Goal: Information Seeking & Learning: Compare options

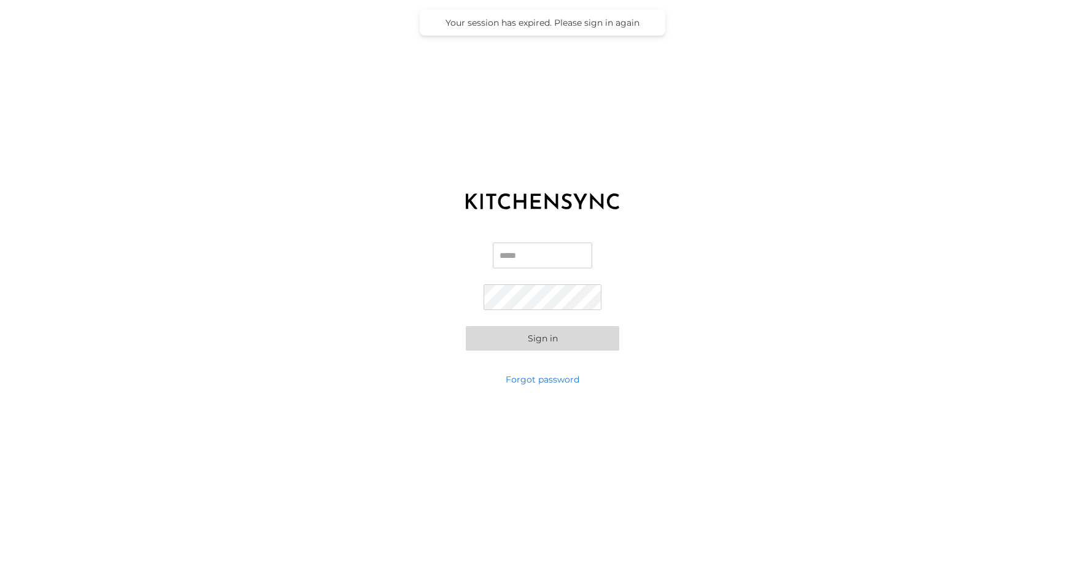
type input "**********"
click at [551, 263] on input "**********" at bounding box center [542, 255] width 99 height 26
click at [716, 240] on div "**********" at bounding box center [542, 296] width 1085 height 153
click at [576, 337] on button "Sign in" at bounding box center [542, 338] width 153 height 25
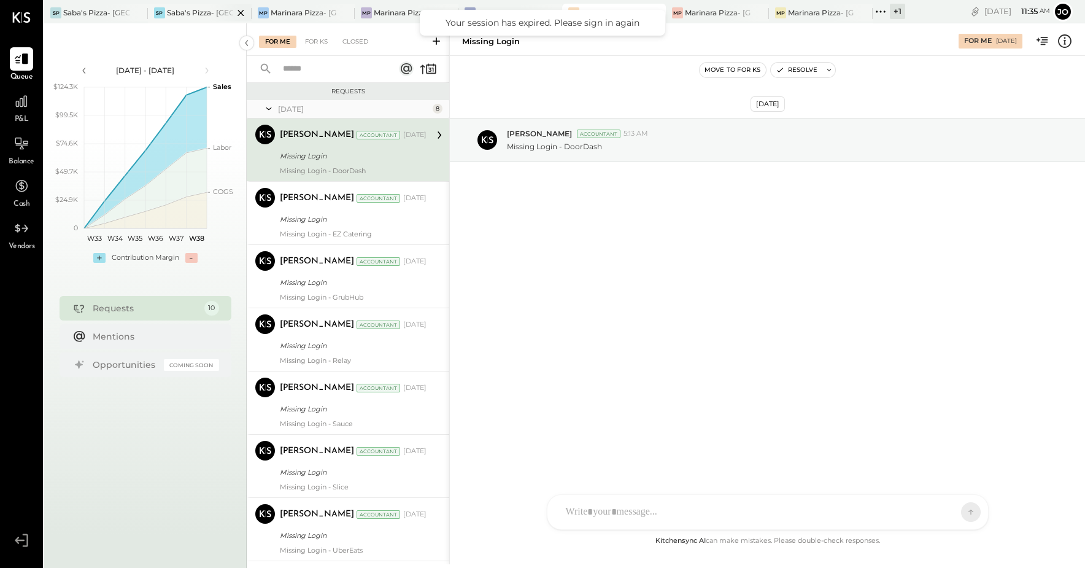
click at [205, 13] on div "Saba's Pizza- [GEOGRAPHIC_DATA]" at bounding box center [200, 12] width 66 height 10
click at [390, 15] on div "Marinara Pizza- [PERSON_NAME]" at bounding box center [407, 12] width 66 height 10
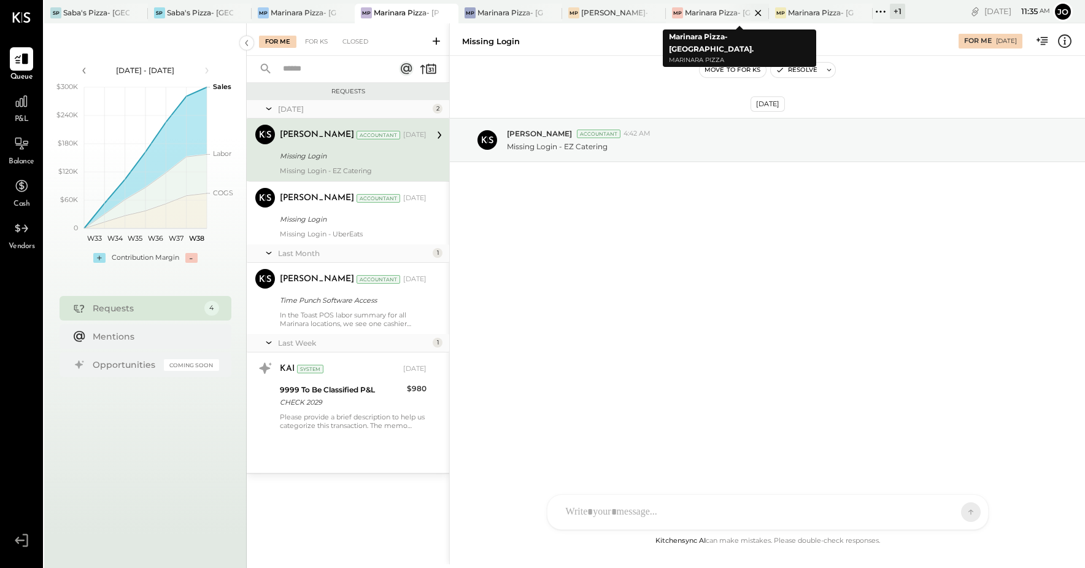
click at [716, 14] on div "Marinara Pizza- [GEOGRAPHIC_DATA]." at bounding box center [718, 12] width 66 height 10
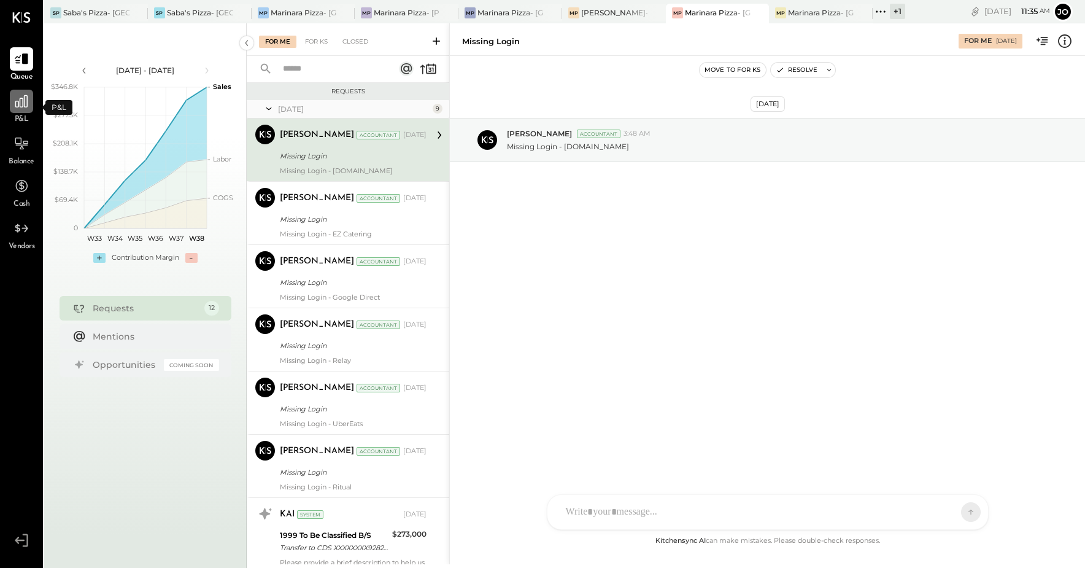
click at [26, 110] on div at bounding box center [21, 101] width 23 height 23
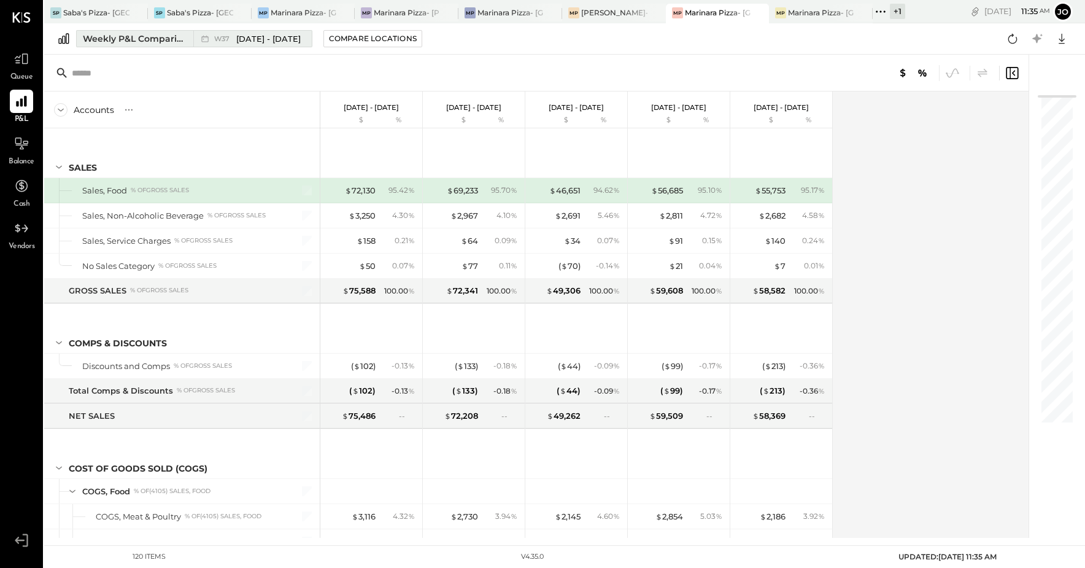
click at [140, 36] on div "Weekly P&L Comparison" at bounding box center [134, 39] width 103 height 12
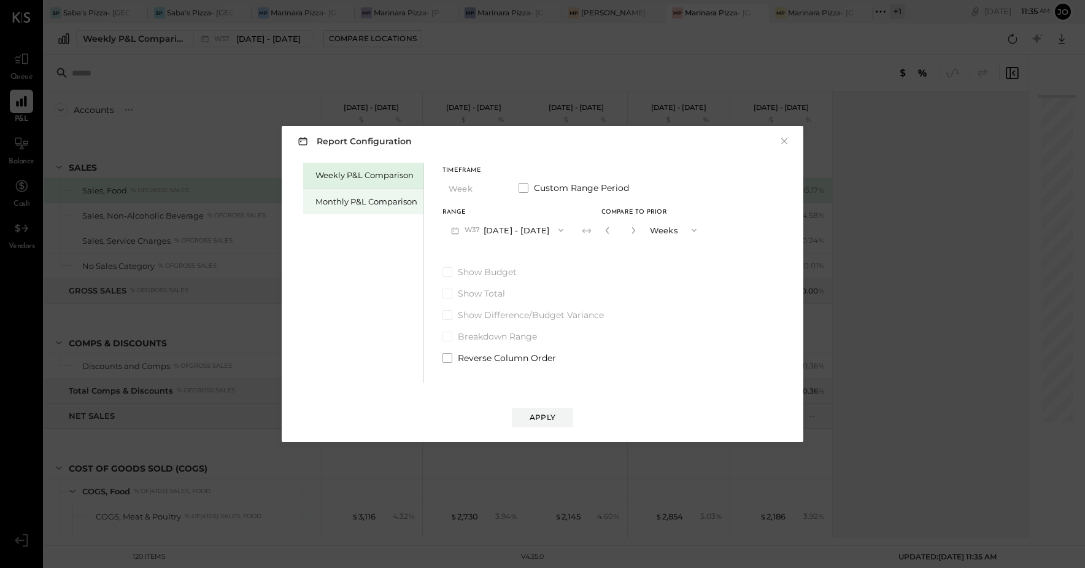
click at [395, 204] on div "Monthly P&L Comparison" at bounding box center [367, 202] width 102 height 12
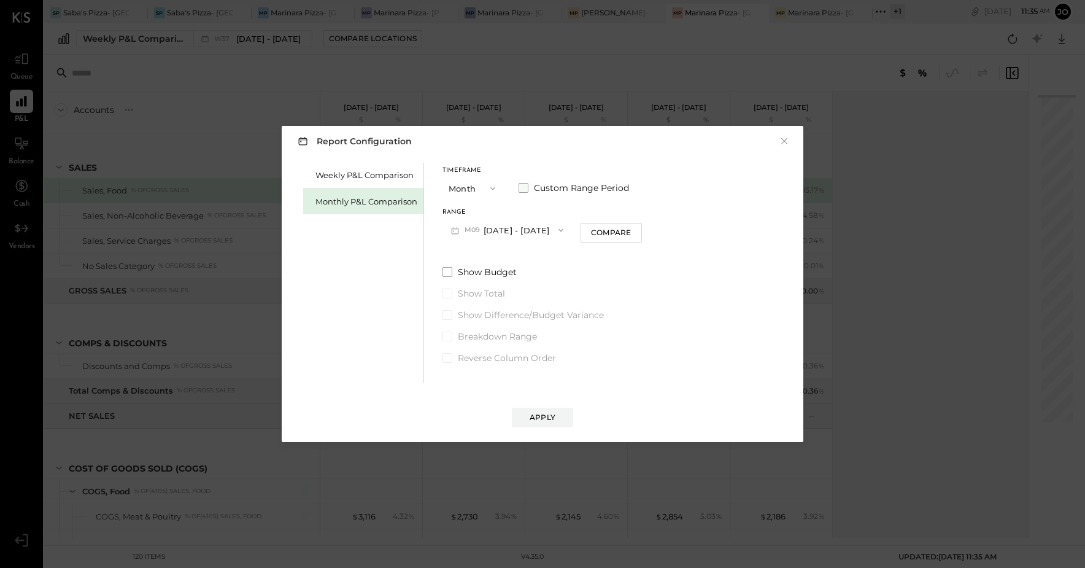
click at [525, 187] on span at bounding box center [524, 188] width 10 height 10
click at [477, 230] on button "[DATE]" at bounding box center [479, 230] width 73 height 23
click at [500, 321] on div "[DATE]" at bounding box center [494, 316] width 103 height 26
click at [608, 229] on button "[DATE]" at bounding box center [581, 230] width 73 height 23
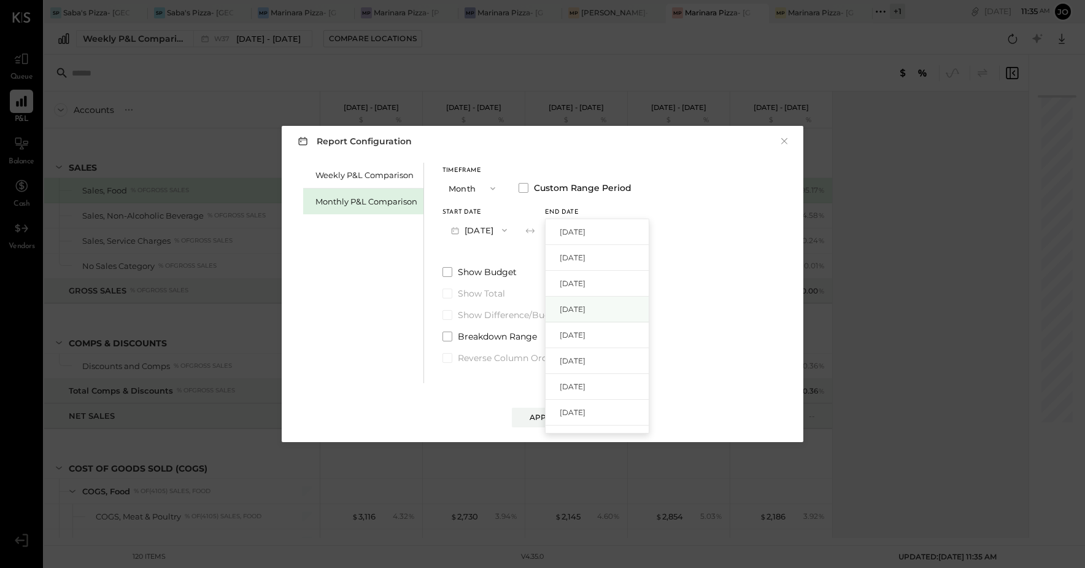
click at [586, 310] on span "[DATE]" at bounding box center [573, 309] width 26 height 10
click at [547, 417] on div "Apply" at bounding box center [543, 417] width 26 height 10
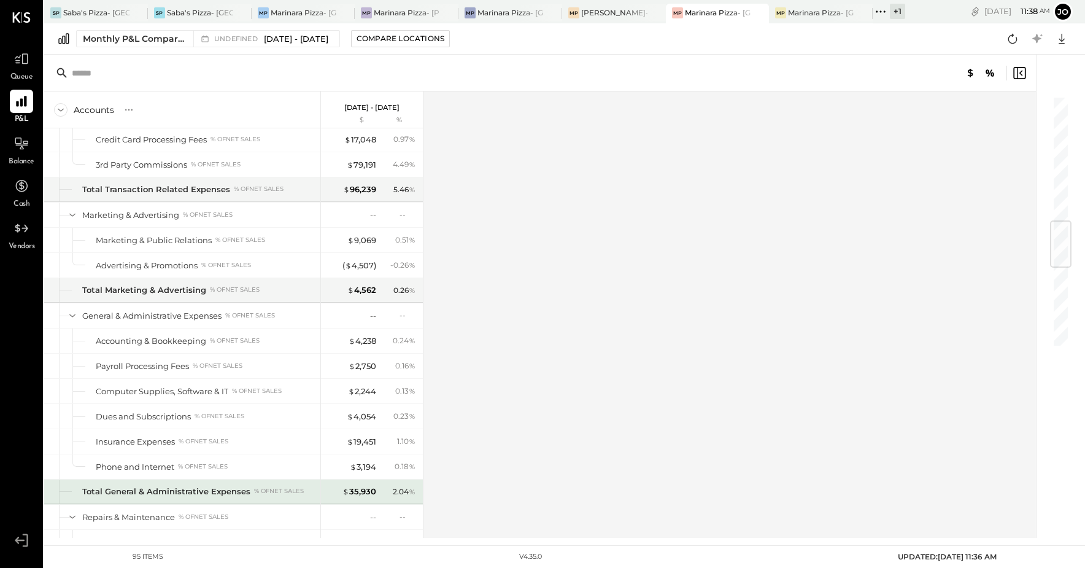
scroll to position [1019, 0]
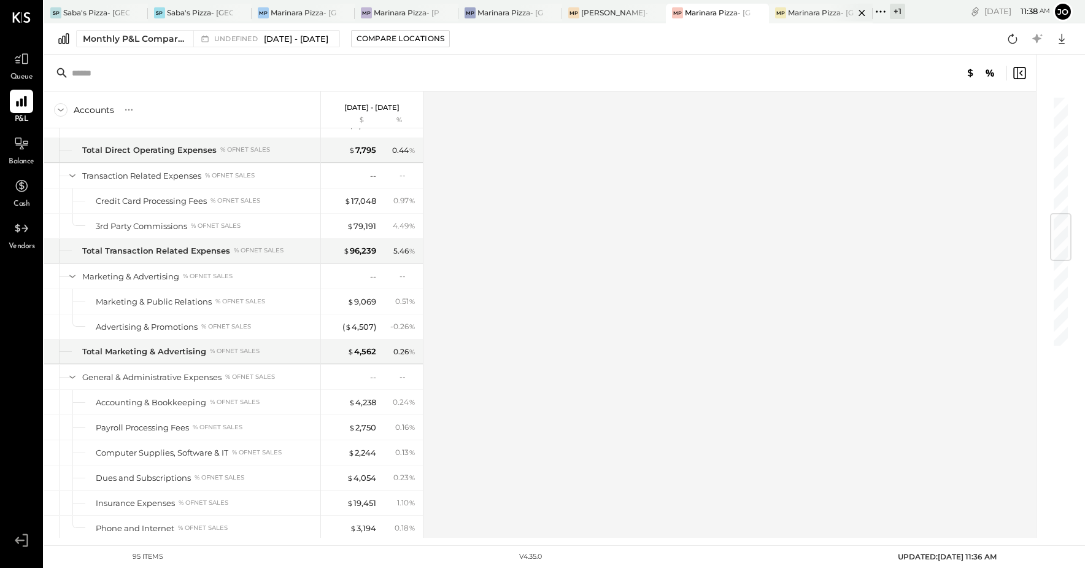
click at [801, 11] on div "Marinara Pizza- [GEOGRAPHIC_DATA]" at bounding box center [821, 12] width 66 height 10
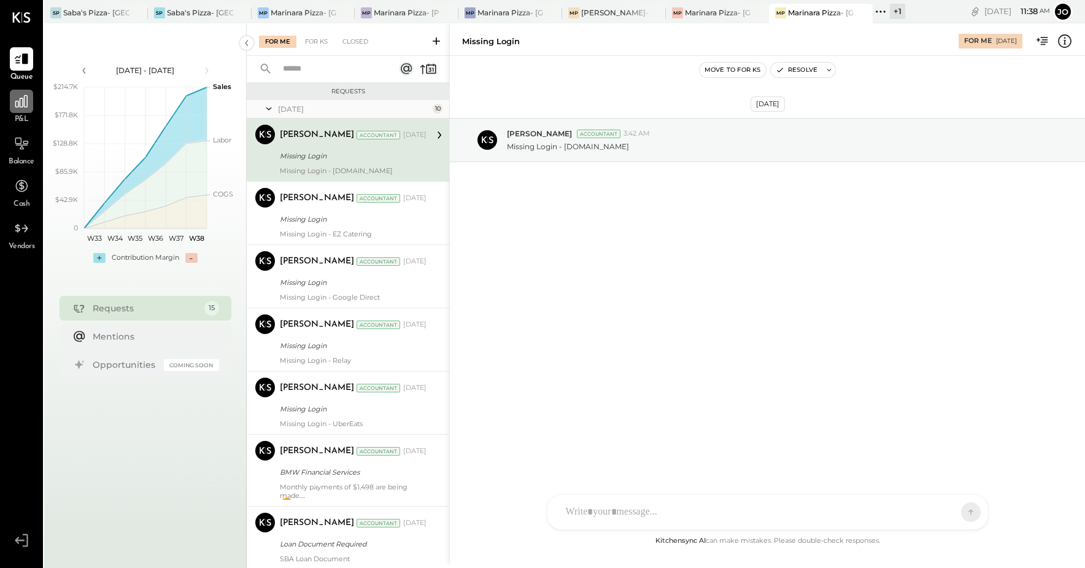
click at [25, 107] on icon at bounding box center [22, 101] width 16 height 16
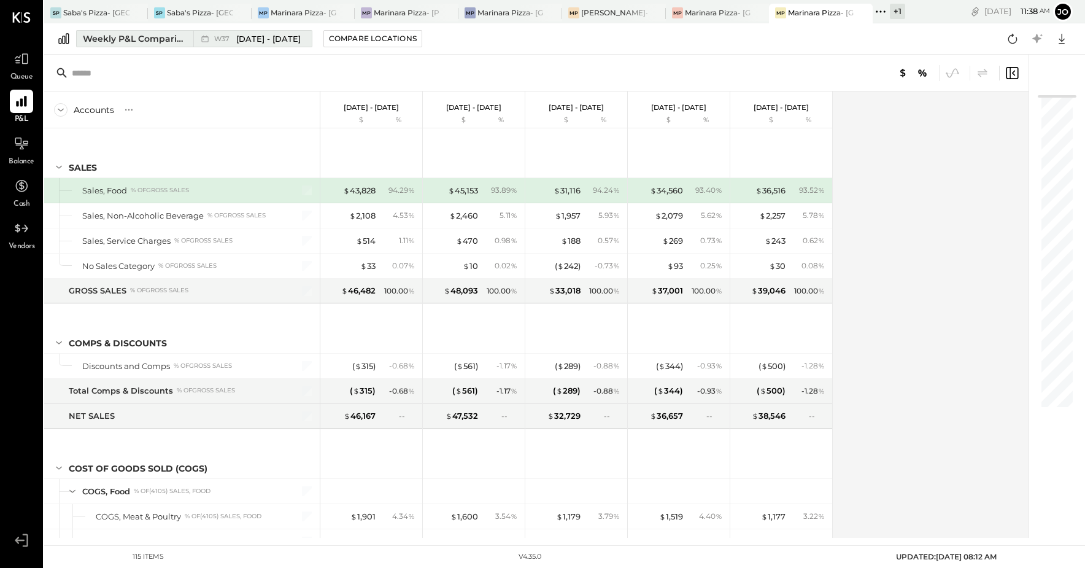
click at [155, 39] on div "Weekly P&L Comparison" at bounding box center [134, 39] width 103 height 12
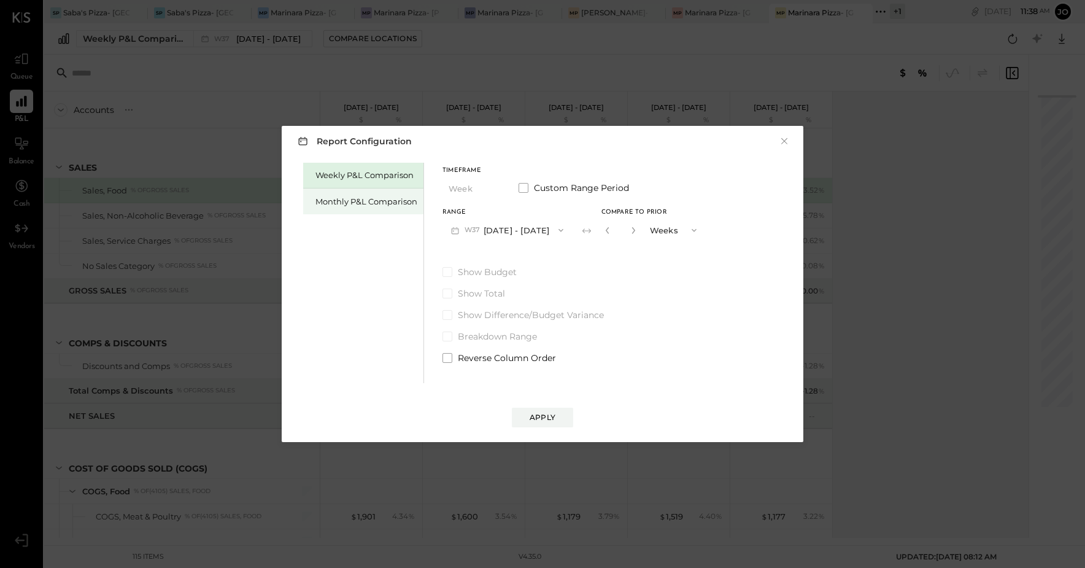
click at [374, 204] on div "Monthly P&L Comparison" at bounding box center [367, 202] width 102 height 12
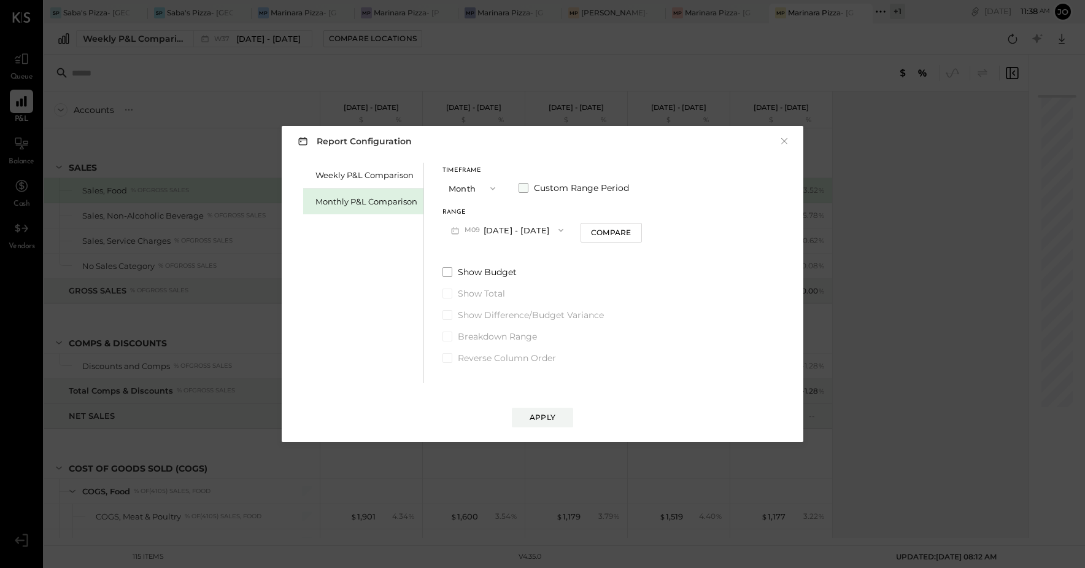
click at [522, 190] on span at bounding box center [524, 188] width 10 height 10
click at [510, 229] on icon "button" at bounding box center [505, 230] width 10 height 10
click at [499, 374] on div "[DATE]" at bounding box center [494, 377] width 103 height 26
click at [612, 230] on span "button" at bounding box center [604, 230] width 16 height 10
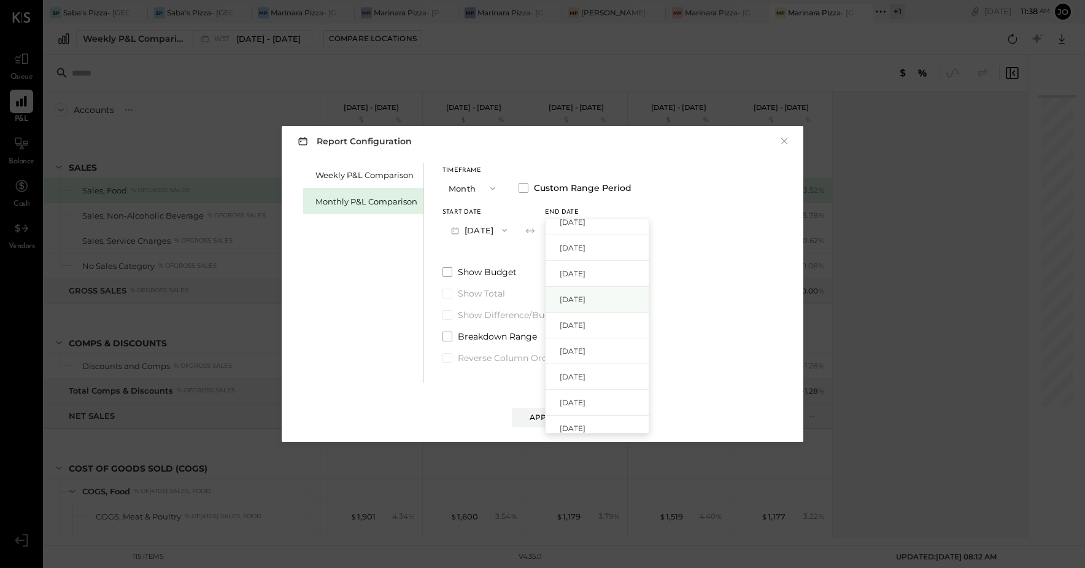
scroll to position [18, 0]
click at [586, 289] on span "[DATE]" at bounding box center [573, 290] width 26 height 10
click at [548, 424] on button "Apply" at bounding box center [542, 418] width 61 height 20
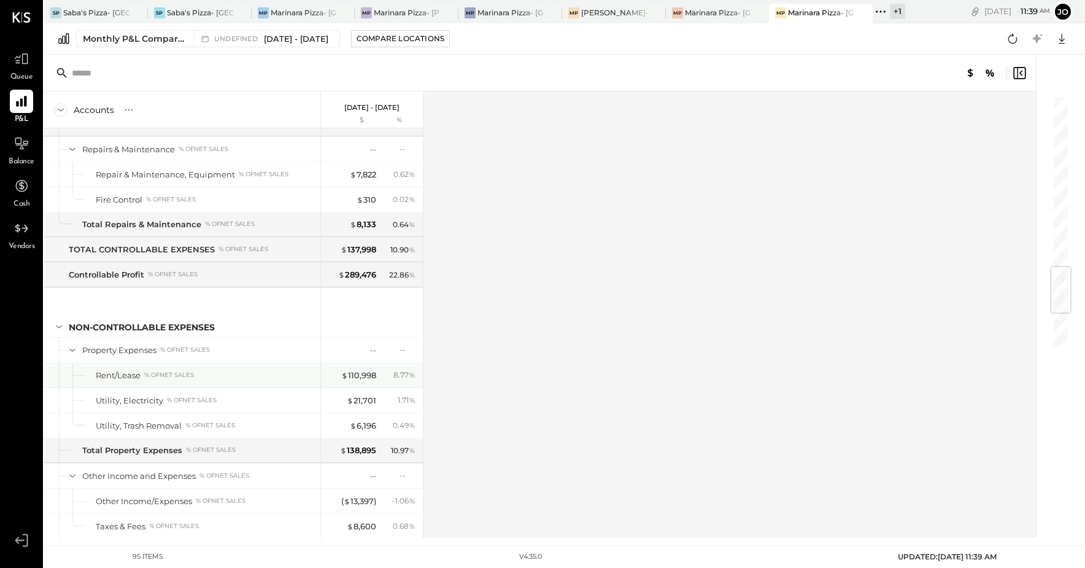
scroll to position [1756, 0]
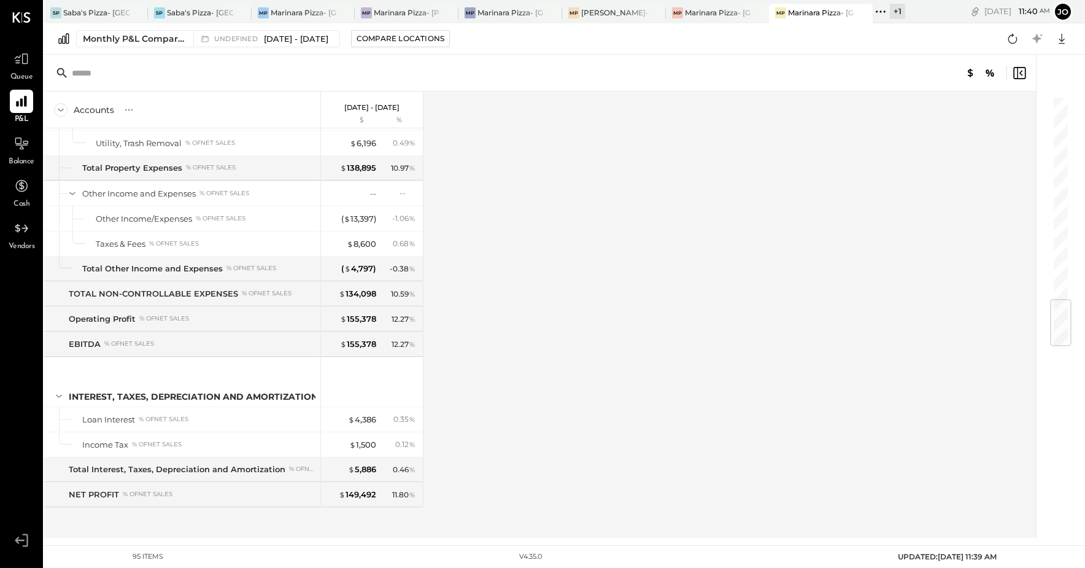
click at [492, 311] on div "Accounts S % GL [DATE] - [DATE] $ % SALES Sales, Food % of GROSS SALES Sales, N…" at bounding box center [541, 314] width 994 height 446
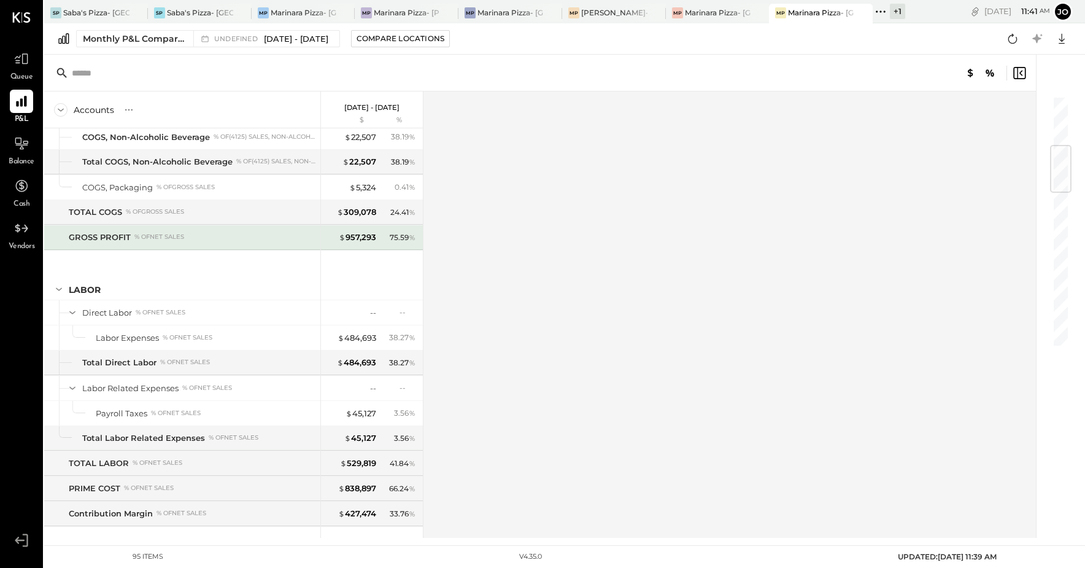
scroll to position [552, 0]
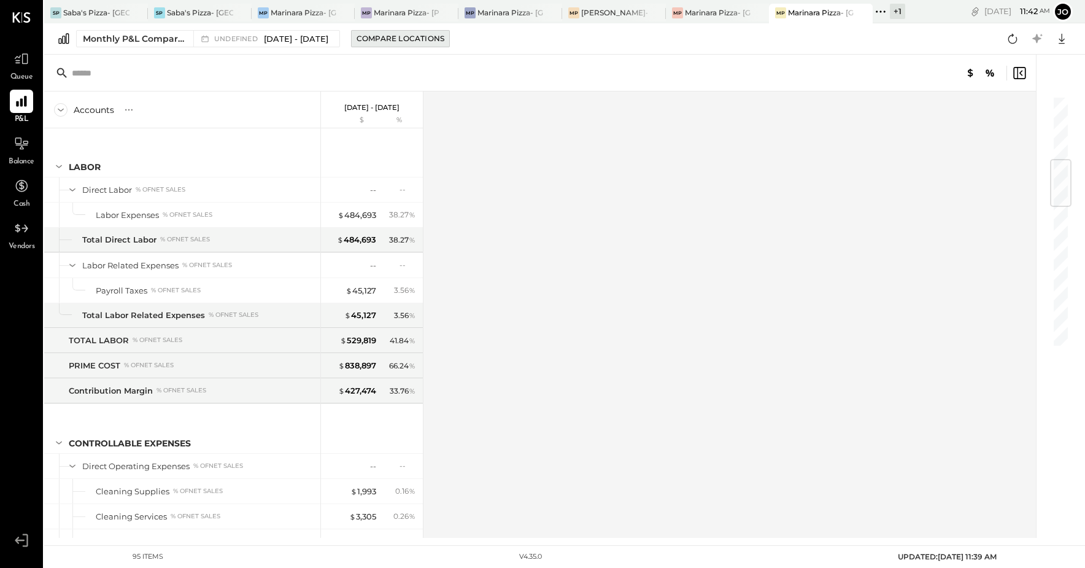
click at [415, 39] on div "Compare Locations" at bounding box center [401, 38] width 88 height 10
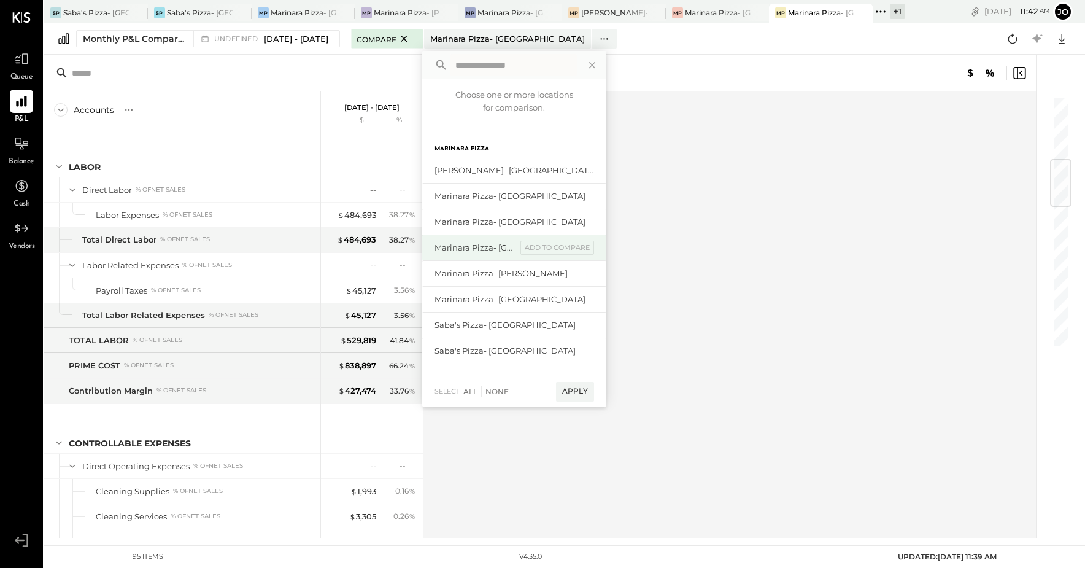
click at [503, 248] on div "Marinara Pizza- [GEOGRAPHIC_DATA]." at bounding box center [476, 248] width 82 height 12
click at [564, 245] on div "add to compare" at bounding box center [558, 248] width 74 height 15
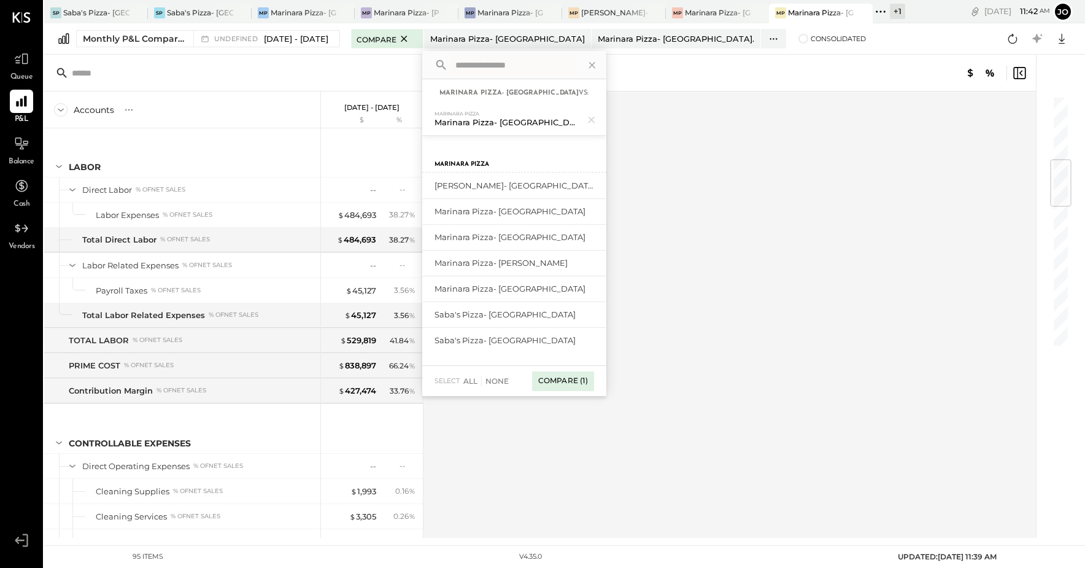
click at [593, 389] on div "Compare (1)" at bounding box center [563, 381] width 62 height 20
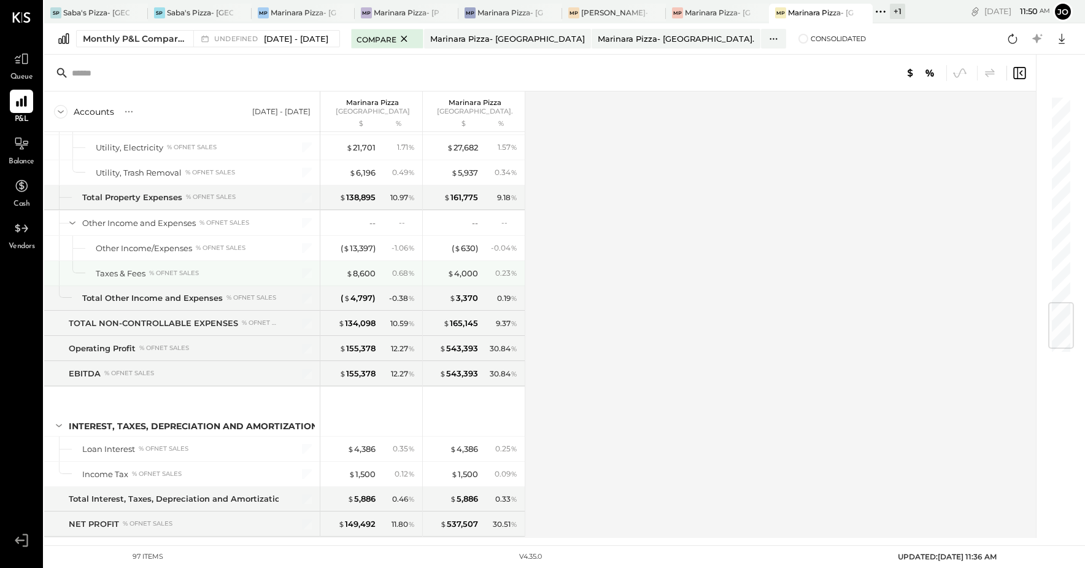
scroll to position [1810, 0]
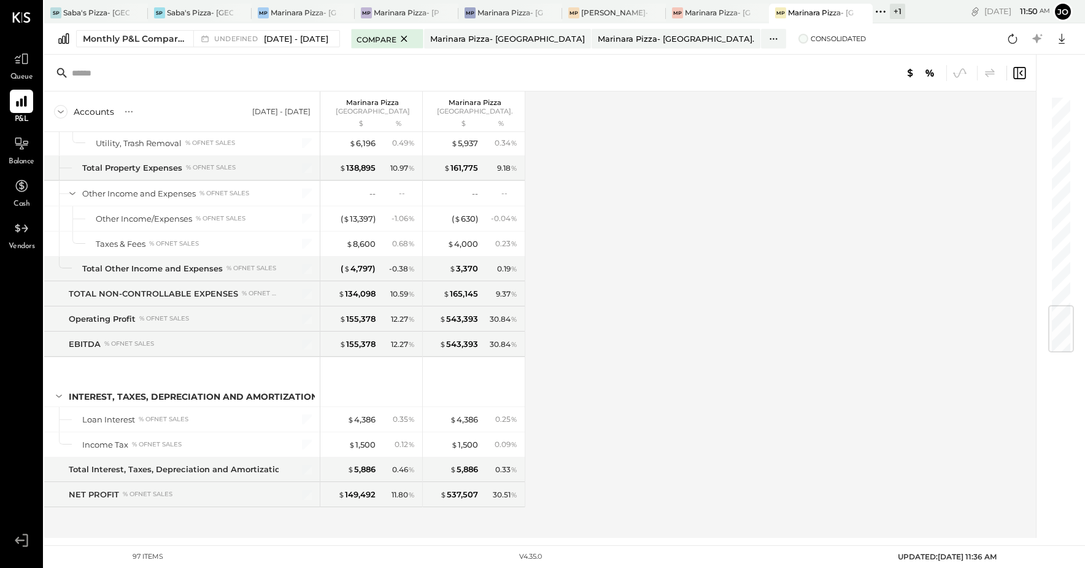
click at [799, 37] on span at bounding box center [804, 39] width 10 height 10
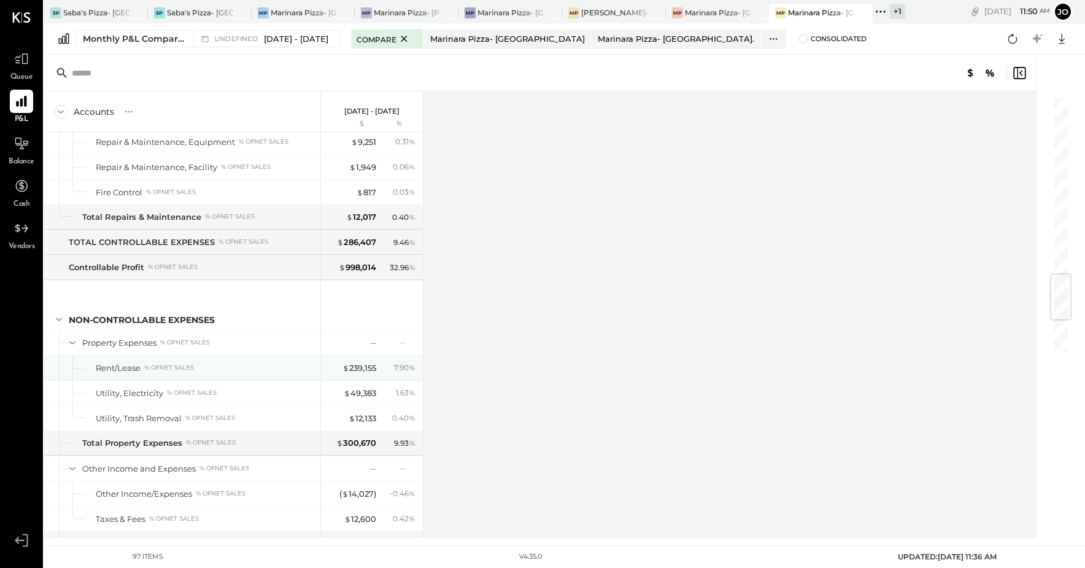
scroll to position [1810, 0]
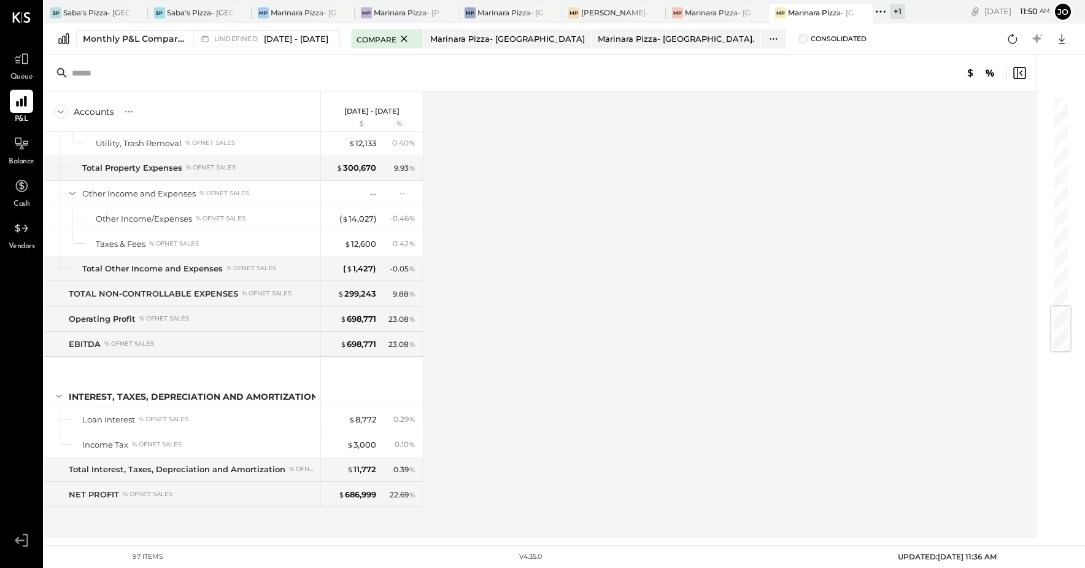
click at [799, 41] on span at bounding box center [804, 39] width 10 height 10
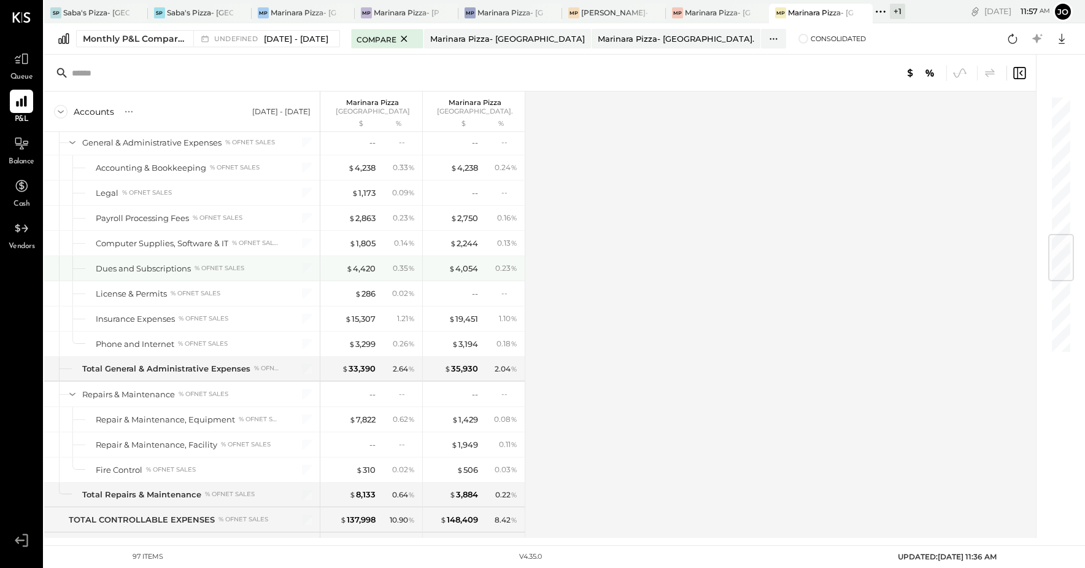
scroll to position [1196, 0]
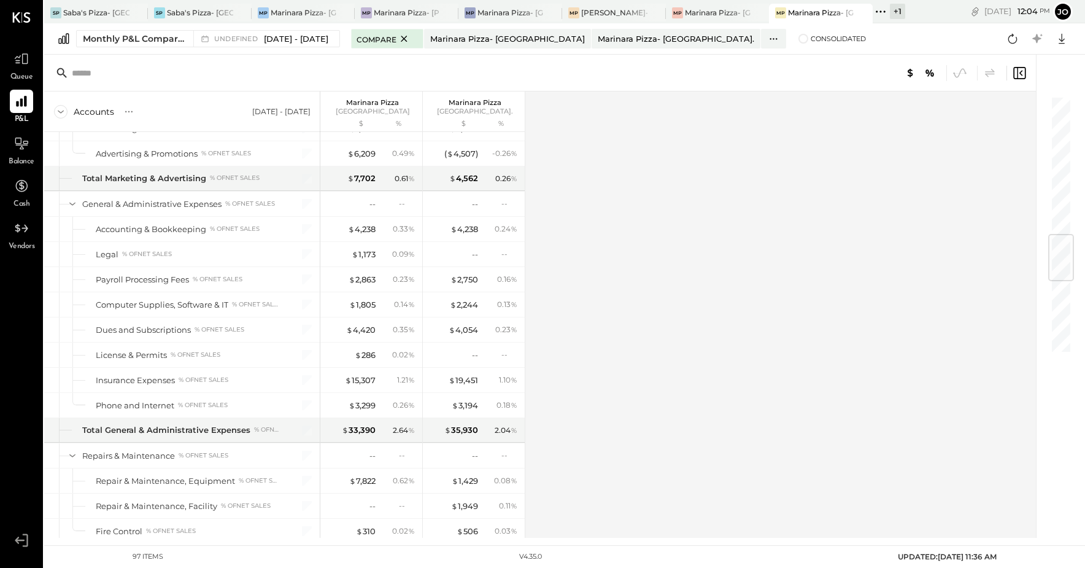
drag, startPoint x: 679, startPoint y: 335, endPoint x: 721, endPoint y: 325, distance: 42.9
click at [680, 335] on div "Accounts S % GL [DATE] - [DATE] Marinara Pizza [GEOGRAPHIC_DATA] $ % [GEOGRAPHI…" at bounding box center [541, 314] width 994 height 446
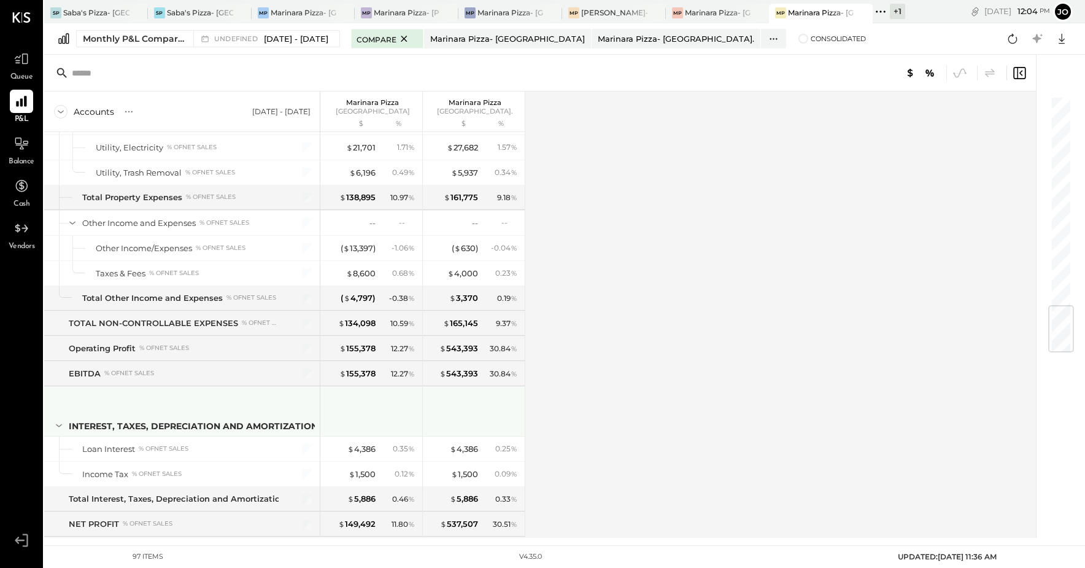
scroll to position [1810, 0]
